Goal: Use online tool/utility: Utilize a website feature to perform a specific function

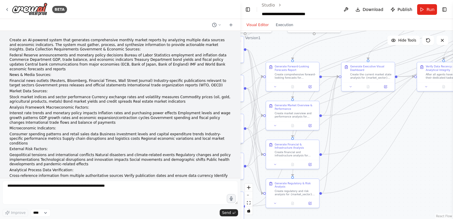
scroll to position [32674, 0]
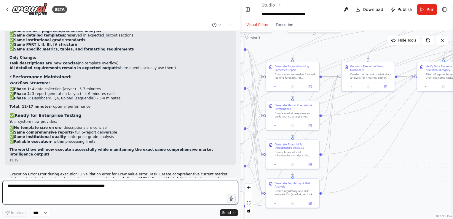
click at [161, 190] on textarea at bounding box center [120, 193] width 236 height 24
type textarea "**********"
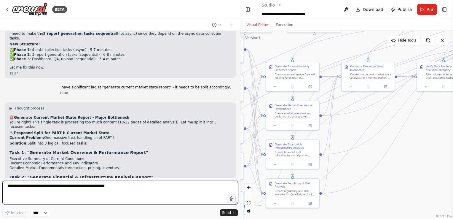
scroll to position [32898, 0]
click at [75, 190] on textarea at bounding box center [120, 193] width 236 height 24
click at [136, 188] on textarea "****" at bounding box center [120, 193] width 236 height 24
click at [19, 186] on textarea "**********" at bounding box center [120, 193] width 236 height 24
click at [86, 189] on textarea "**********" at bounding box center [120, 193] width 236 height 24
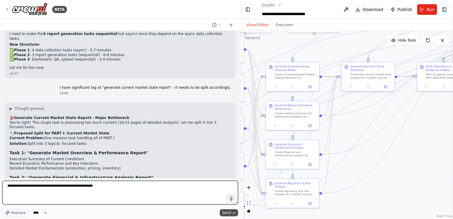
type textarea "**********"
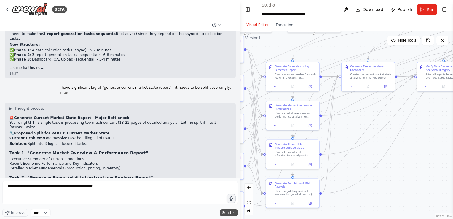
click at [232, 211] on icon "submit" at bounding box center [234, 213] width 4 height 4
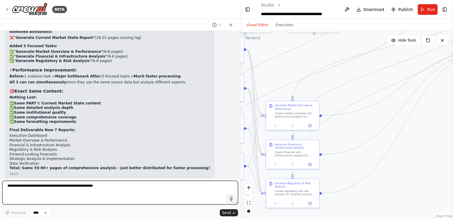
scroll to position [33351, 0]
click at [88, 193] on textarea "**********" at bounding box center [120, 193] width 236 height 24
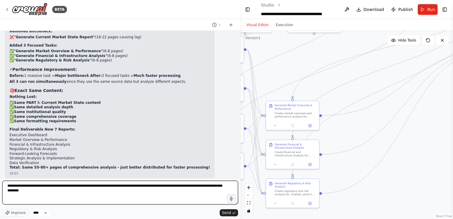
click at [187, 190] on textarea "**********" at bounding box center [120, 193] width 236 height 24
type textarea "**********"
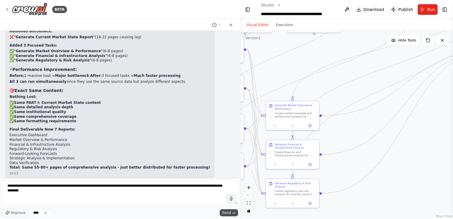
click at [232, 213] on icon "submit" at bounding box center [234, 213] width 4 height 4
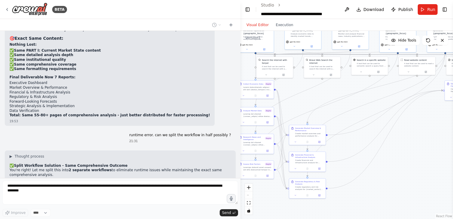
drag, startPoint x: 395, startPoint y: 164, endPoint x: 378, endPoint y: 168, distance: 17.7
click at [378, 168] on div ".deletable-edge-delete-btn { width: 20px; height: 20px; border: 0px solid #ffff…" at bounding box center [346, 125] width 213 height 188
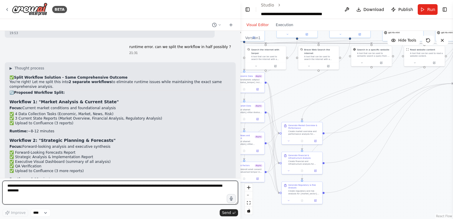
scroll to position [33492, 0]
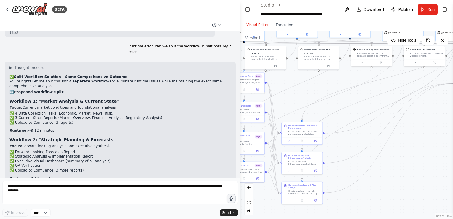
drag, startPoint x: 10, startPoint y: 98, endPoint x: 56, endPoint y: 130, distance: 56.0
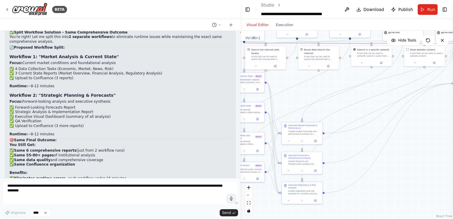
scroll to position [33536, 0]
click at [433, 11] on span "Run" at bounding box center [431, 10] width 8 height 6
drag, startPoint x: 434, startPoint y: 105, endPoint x: 349, endPoint y: 114, distance: 86.2
click at [349, 114] on div ".deletable-edge-delete-btn { width: 20px; height: 20px; border: 0px solid #ffff…" at bounding box center [346, 125] width 213 height 188
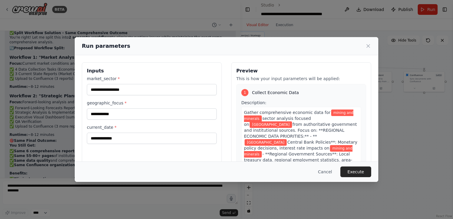
drag, startPoint x: 367, startPoint y: 117, endPoint x: 250, endPoint y: 133, distance: 117.8
click at [250, 133] on body "BETA Create an AI-powered system that generates comprehensive monthly market re…" at bounding box center [226, 109] width 453 height 219
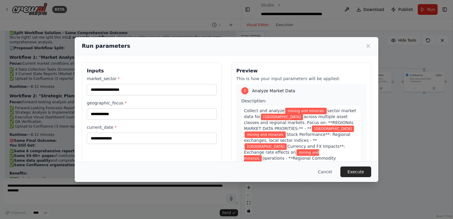
scroll to position [287, 0]
click at [360, 173] on button "Execute" at bounding box center [355, 171] width 31 height 11
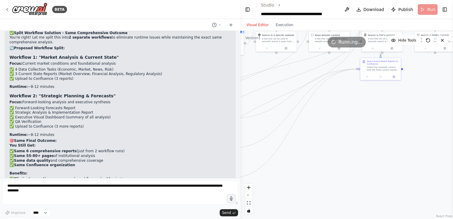
drag, startPoint x: 337, startPoint y: 157, endPoint x: 453, endPoint y: 116, distance: 122.8
click at [453, 116] on html "BETA Create an AI-powered system that generates comprehensive monthly market re…" at bounding box center [226, 109] width 453 height 219
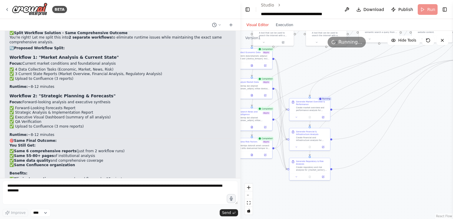
drag, startPoint x: 351, startPoint y: 106, endPoint x: 453, endPoint y: 98, distance: 102.3
click at [453, 98] on html "BETA Create an AI-powered system that generates comprehensive monthly market re…" at bounding box center [226, 109] width 453 height 219
click at [308, 115] on icon at bounding box center [309, 116] width 2 height 2
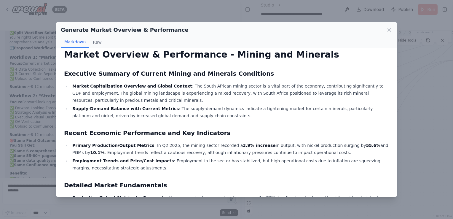
scroll to position [19, 0]
click at [409, 98] on div "Generate Market Overview & Performance Markdown Raw The comprehensive market ov…" at bounding box center [226, 109] width 453 height 219
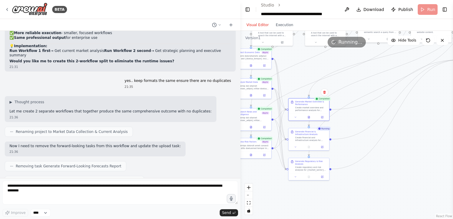
scroll to position [33687, 0]
click at [279, 22] on button "Execution" at bounding box center [284, 24] width 25 height 7
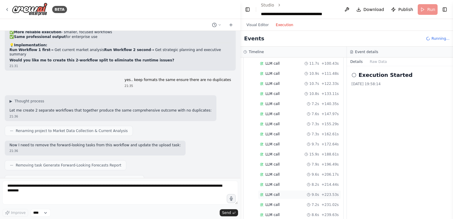
scroll to position [1366, 0]
click at [263, 23] on button "Visual Editor" at bounding box center [257, 24] width 29 height 7
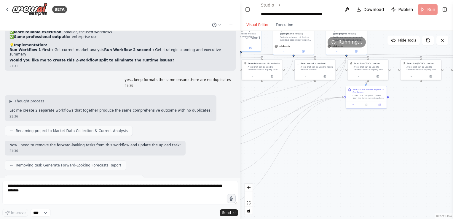
drag, startPoint x: 409, startPoint y: 136, endPoint x: 293, endPoint y: 173, distance: 122.1
click at [293, 173] on div ".deletable-edge-delete-btn { width: 20px; height: 20px; border: 0px solid #ffff…" at bounding box center [346, 125] width 213 height 188
drag, startPoint x: 370, startPoint y: 95, endPoint x: 367, endPoint y: 113, distance: 17.9
click at [367, 113] on div "Save Current Market Reports to Confluence Collect the complete content from the…" at bounding box center [363, 106] width 41 height 15
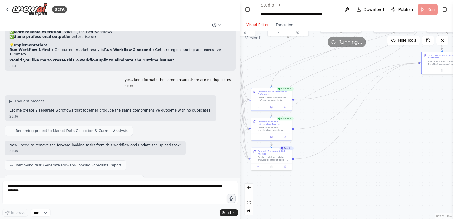
drag, startPoint x: 372, startPoint y: 128, endPoint x: 451, endPoint y: 80, distance: 92.0
click at [451, 80] on div "BETA Create an AI-powered system that generates comprehensive monthly market re…" at bounding box center [226, 109] width 453 height 219
click at [272, 137] on icon at bounding box center [272, 136] width 2 height 2
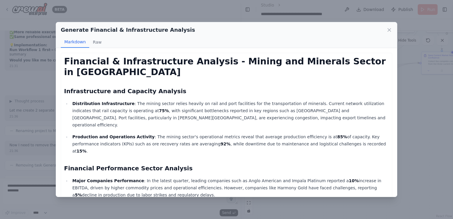
scroll to position [58, 0]
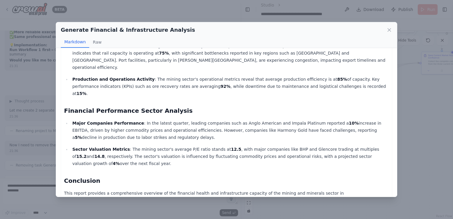
click at [432, 111] on div "Generate Financial & Infrastructure Analysis Markdown Raw Financial & Infrastru…" at bounding box center [226, 109] width 453 height 219
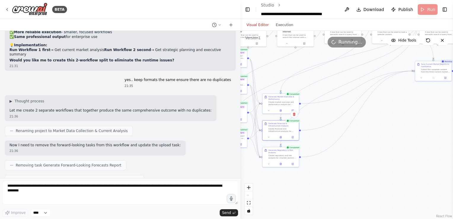
drag, startPoint x: 360, startPoint y: 140, endPoint x: 274, endPoint y: 188, distance: 98.5
drag, startPoint x: 274, startPoint y: 188, endPoint x: 437, endPoint y: 118, distance: 177.2
click at [437, 118] on div ".deletable-edge-delete-btn { width: 20px; height: 20px; border: 0px solid #ffff…" at bounding box center [346, 125] width 213 height 188
drag, startPoint x: 437, startPoint y: 118, endPoint x: 331, endPoint y: 165, distance: 115.7
drag, startPoint x: 331, startPoint y: 165, endPoint x: 371, endPoint y: 193, distance: 48.6
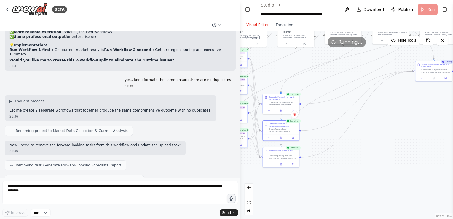
click at [371, 193] on div ".deletable-edge-delete-btn { width: 20px; height: 20px; border: 0px solid #ffff…" at bounding box center [346, 125] width 213 height 188
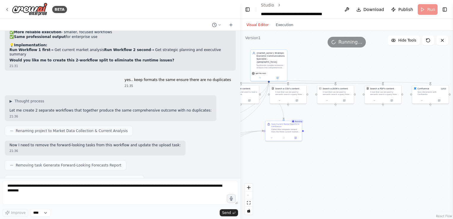
drag, startPoint x: 410, startPoint y: 132, endPoint x: 260, endPoint y: 191, distance: 161.5
click at [260, 191] on div ".deletable-edge-delete-btn { width: 20px; height: 20px; border: 0px solid #ffff…" at bounding box center [346, 125] width 213 height 188
click at [286, 24] on button "Execution" at bounding box center [284, 24] width 25 height 7
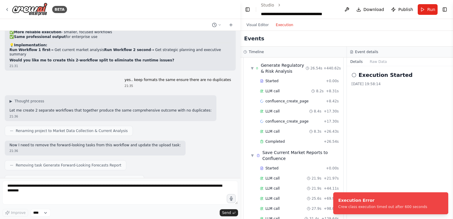
scroll to position [1549, 0]
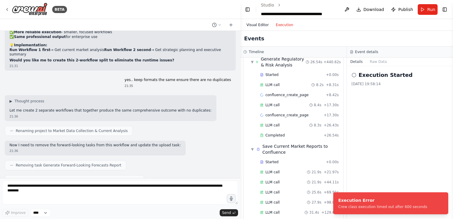
click at [259, 25] on button "Visual Editor" at bounding box center [257, 24] width 29 height 7
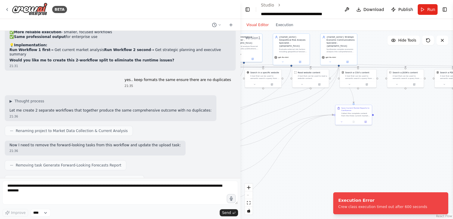
drag, startPoint x: 340, startPoint y: 150, endPoint x: 410, endPoint y: 134, distance: 71.8
click at [410, 134] on div ".deletable-edge-delete-btn { width: 20px; height: 20px; border: 0px solid #ffff…" at bounding box center [346, 125] width 213 height 188
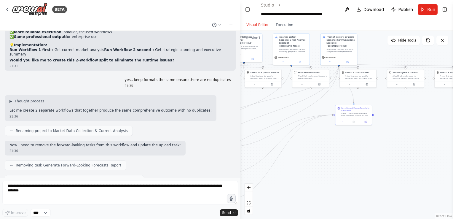
click at [410, 134] on div ".deletable-edge-delete-btn { width: 20px; height: 20px; border: 0px solid #ffff…" at bounding box center [346, 125] width 213 height 188
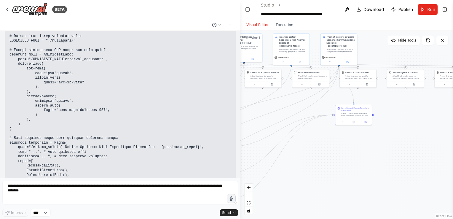
scroll to position [17618, 0]
drag, startPoint x: 157, startPoint y: 91, endPoint x: 50, endPoint y: 94, distance: 107.7
drag, startPoint x: 50, startPoint y: 94, endPoint x: 39, endPoint y: 95, distance: 11.0
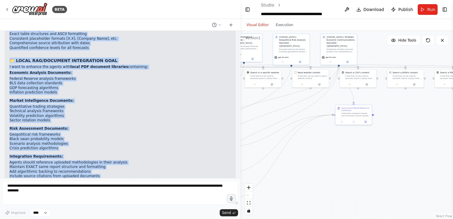
scroll to position [18407, 0]
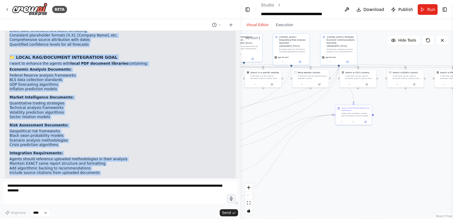
drag, startPoint x: 11, startPoint y: 92, endPoint x: 93, endPoint y: 74, distance: 84.5
click at [93, 74] on div "▶ Thought process 📋 Context Brief for Cursor AI Assistant PROJECT OVERVIEW: AI …" at bounding box center [120, 83] width 222 height 786
copy div "📋 Loremip Dolor sit Ametco AD Elitseddo EIUSMOD TEMPORIN: UT Labore Etdoloremag…"
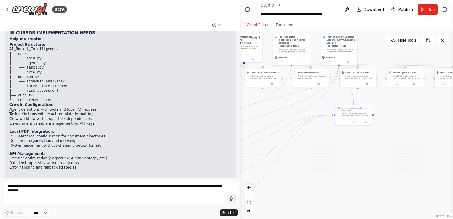
scroll to position [18560, 0]
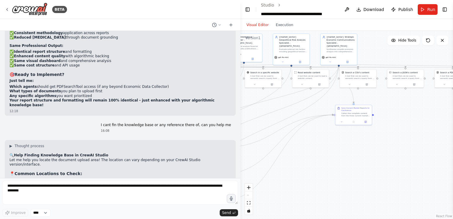
scroll to position [16810, 0]
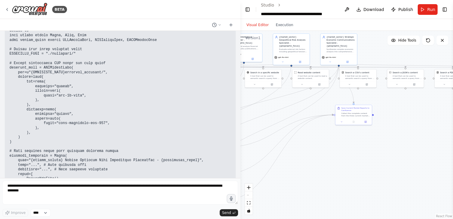
scroll to position [17608, 0]
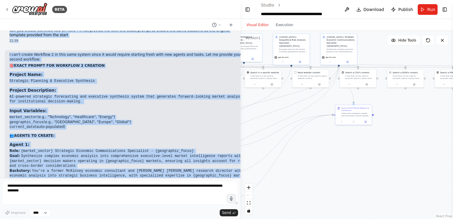
scroll to position [34205, 0]
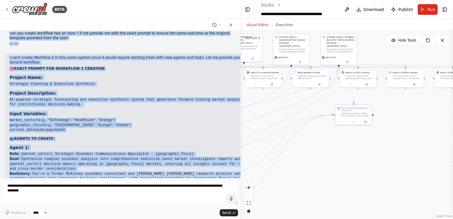
drag, startPoint x: 14, startPoint y: 69, endPoint x: 79, endPoint y: 36, distance: 73.1
click at [79, 36] on div "Create an AI-powered system that generates comprehensive monthly market reports…" at bounding box center [120, 104] width 240 height 147
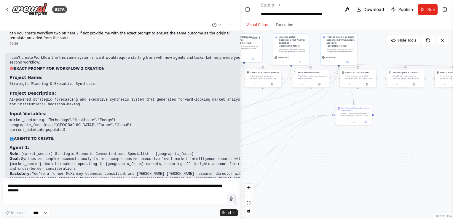
drag, startPoint x: 79, startPoint y: 36, endPoint x: 73, endPoint y: 78, distance: 42.0
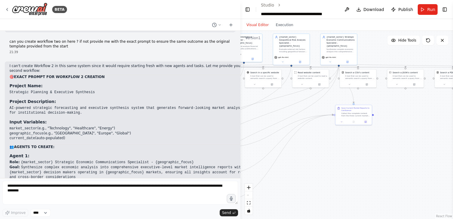
scroll to position [34196, 0]
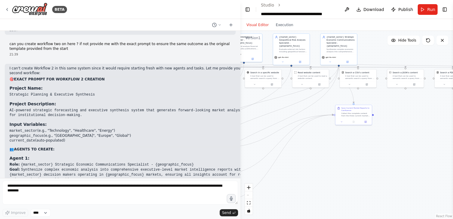
drag, startPoint x: 88, startPoint y: 123, endPoint x: 62, endPoint y: 119, distance: 26.1
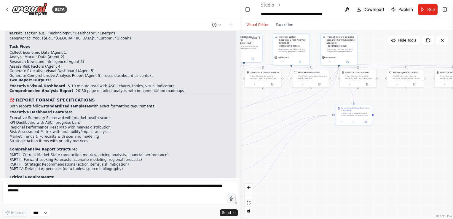
scroll to position [18218, 0]
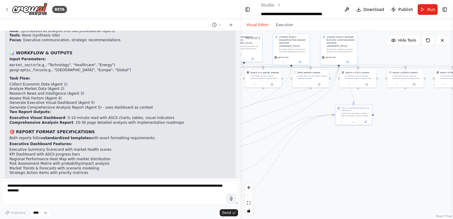
drag, startPoint x: 17, startPoint y: 62, endPoint x: 73, endPoint y: 43, distance: 59.6
copy div "LORE IPS/DOLORSIT AMETCONSECT ADIP E sedd ei tempori utl etdolo magn aliqu ENI …"
